Goal: Transaction & Acquisition: Purchase product/service

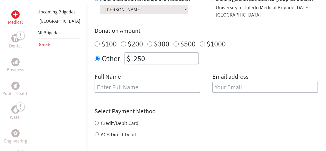
scroll to position [180, 0]
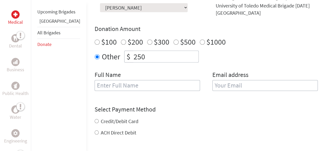
click at [142, 80] on input "text" at bounding box center [147, 85] width 105 height 11
type input "[PERSON_NAME] [PERSON_NAME]"
click at [234, 80] on input "email" at bounding box center [264, 85] width 105 height 11
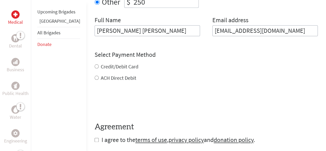
scroll to position [233, 0]
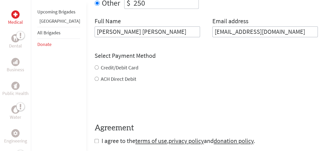
type input "[EMAIL_ADDRESS][DOMAIN_NAME]"
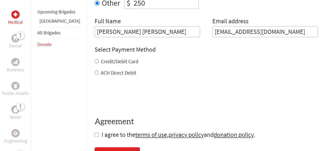
click at [105, 69] on label "ACH Direct Debit" at bounding box center [119, 72] width 36 height 6
click at [99, 70] on input "ACH Direct Debit" at bounding box center [97, 72] width 4 height 4
radio input "true"
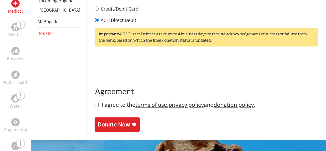
scroll to position [286, 0]
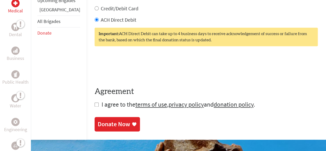
click at [95, 102] on input "checkbox" at bounding box center [97, 104] width 4 height 4
checkbox input "true"
click at [105, 120] on div "Donate Now" at bounding box center [114, 124] width 32 height 8
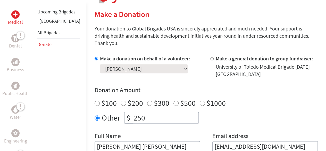
scroll to position [124, 0]
